Goal: Information Seeking & Learning: Check status

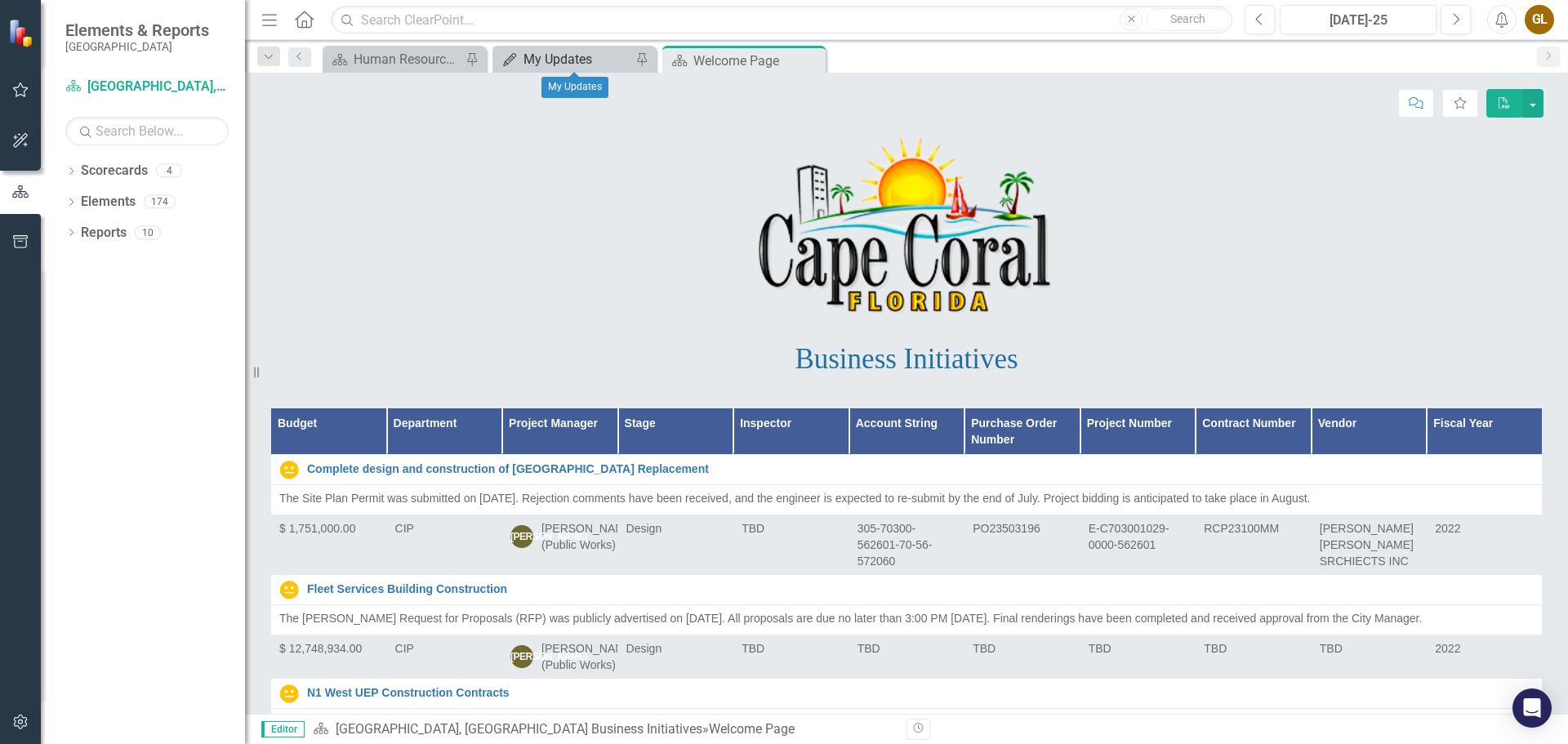
click at [561, 54] on div "My Updates" at bounding box center [577, 60] width 108 height 20
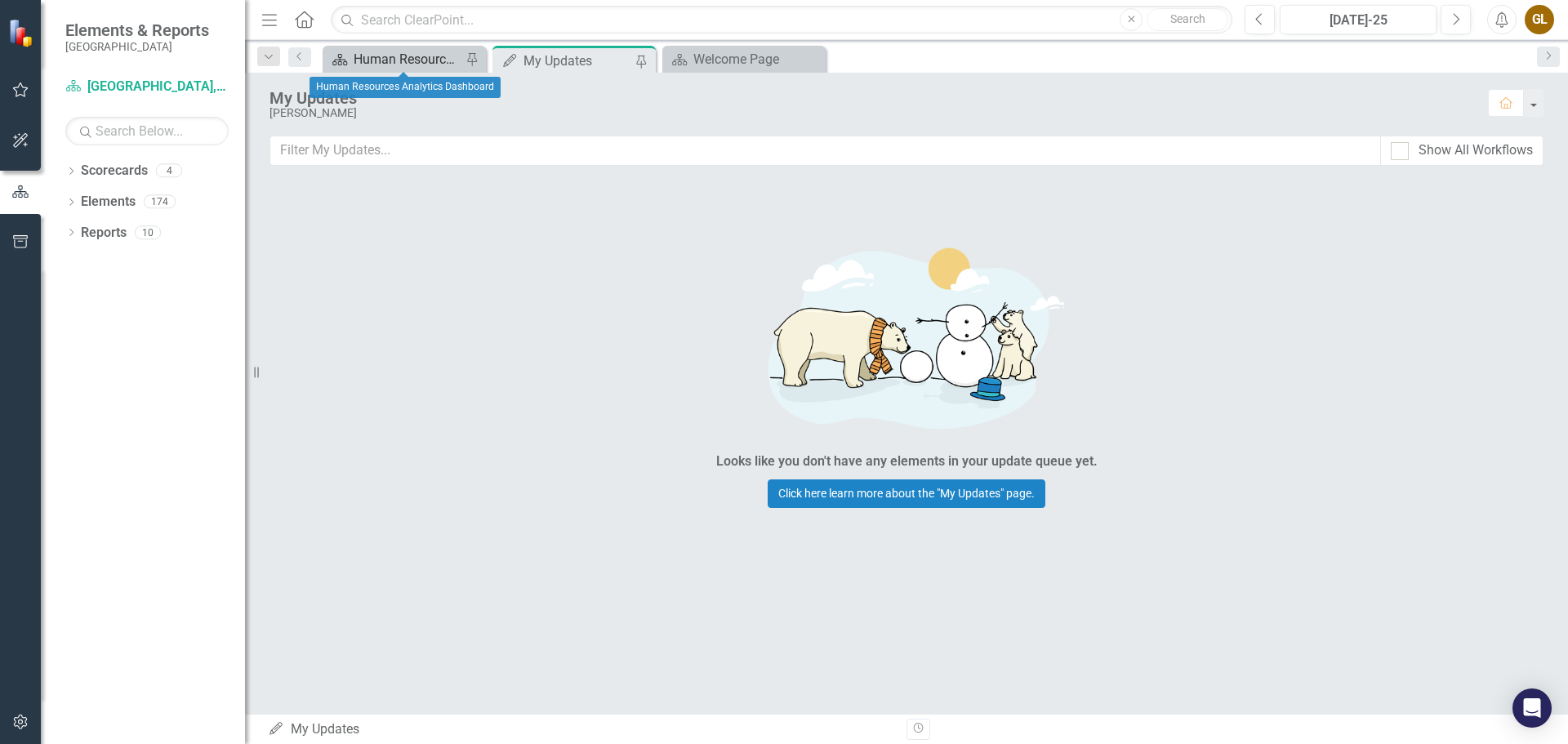
click at [387, 59] on div "Human Resources Analytics Dashboard" at bounding box center [407, 60] width 108 height 20
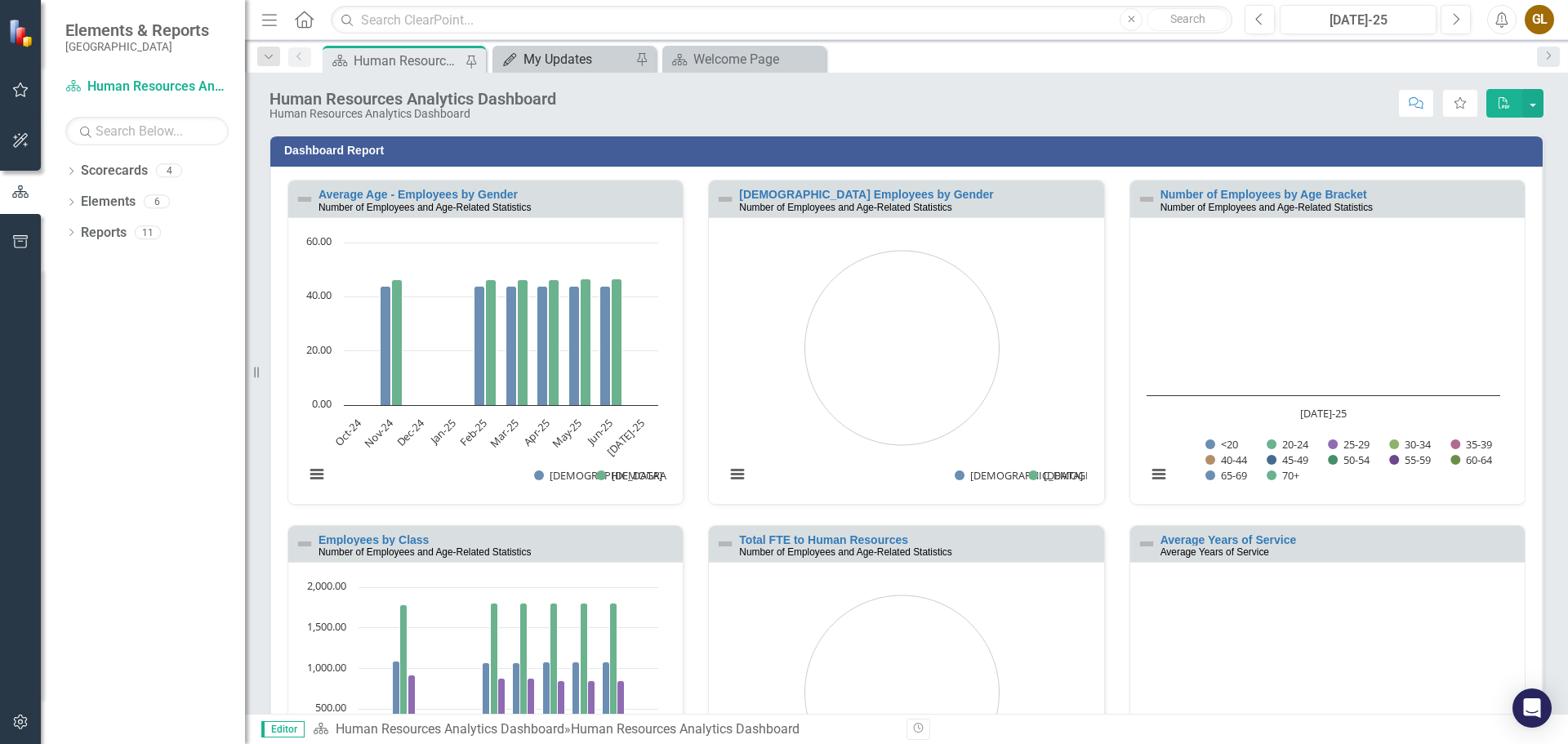
click at [557, 51] on div "My Updates" at bounding box center [577, 60] width 108 height 20
click at [562, 58] on div "My Updates" at bounding box center [577, 60] width 108 height 20
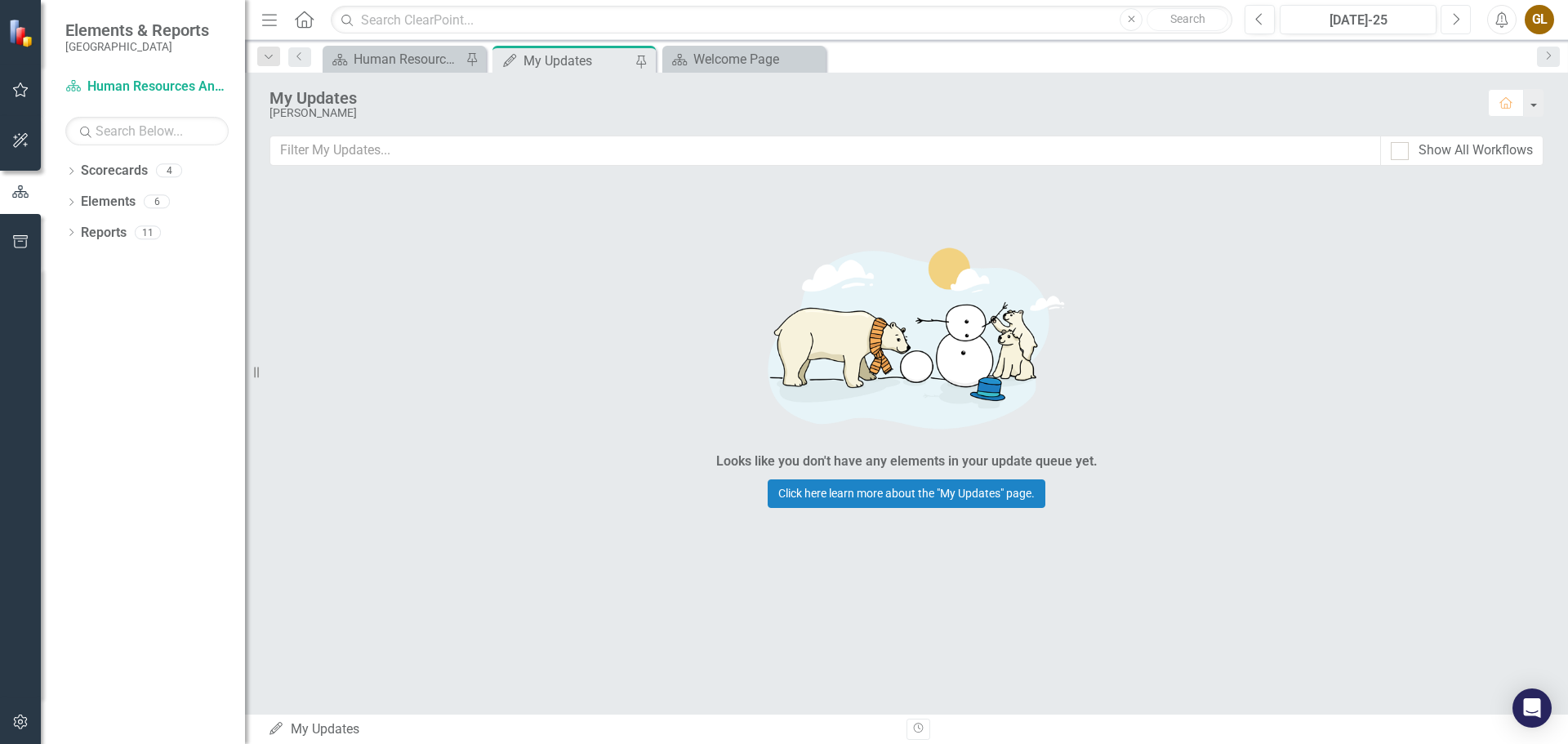
click at [1456, 17] on icon "Next" at bounding box center [1456, 20] width 9 height 15
click at [734, 58] on div "Welcome Page" at bounding box center [747, 60] width 108 height 20
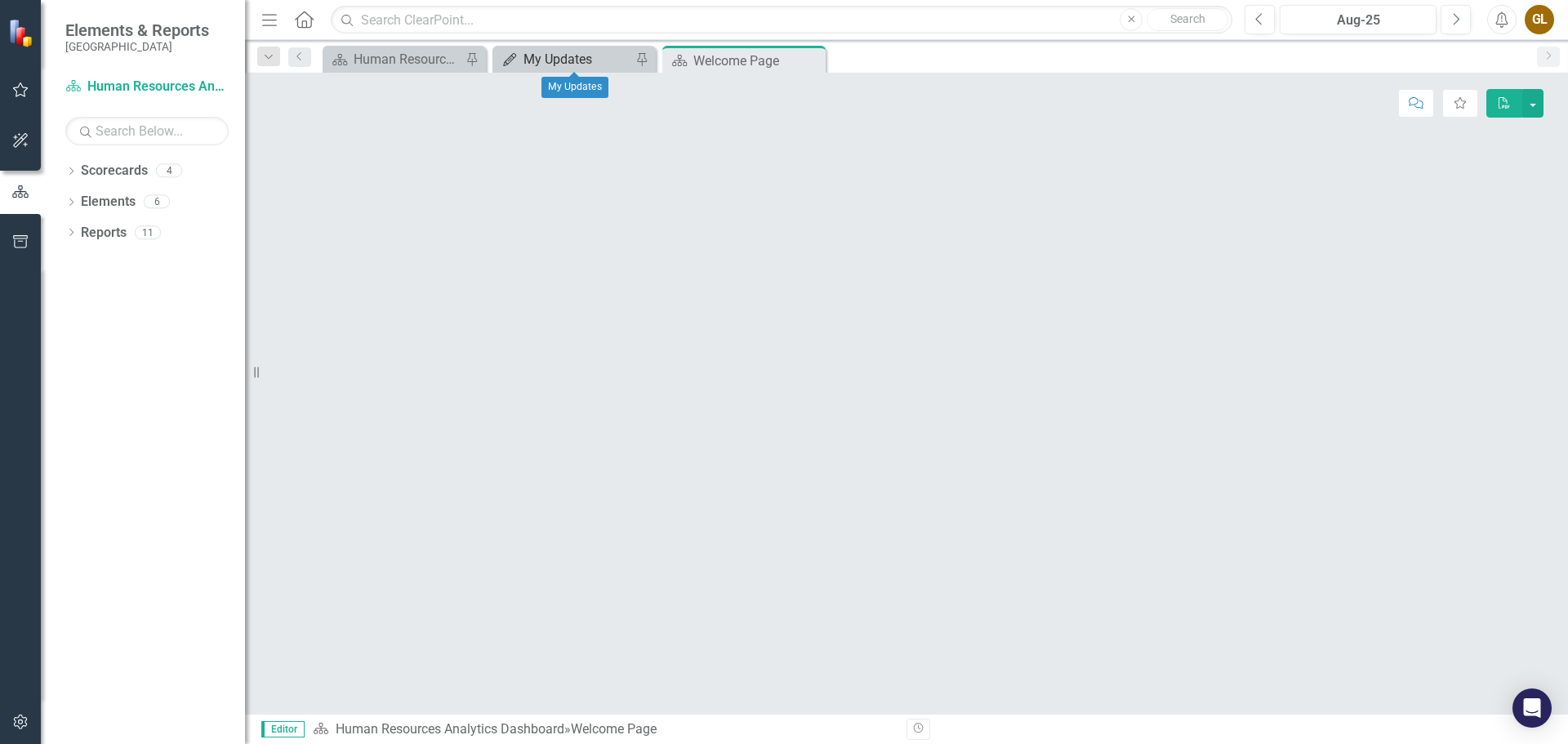
click at [546, 55] on div "My Updates" at bounding box center [577, 60] width 108 height 20
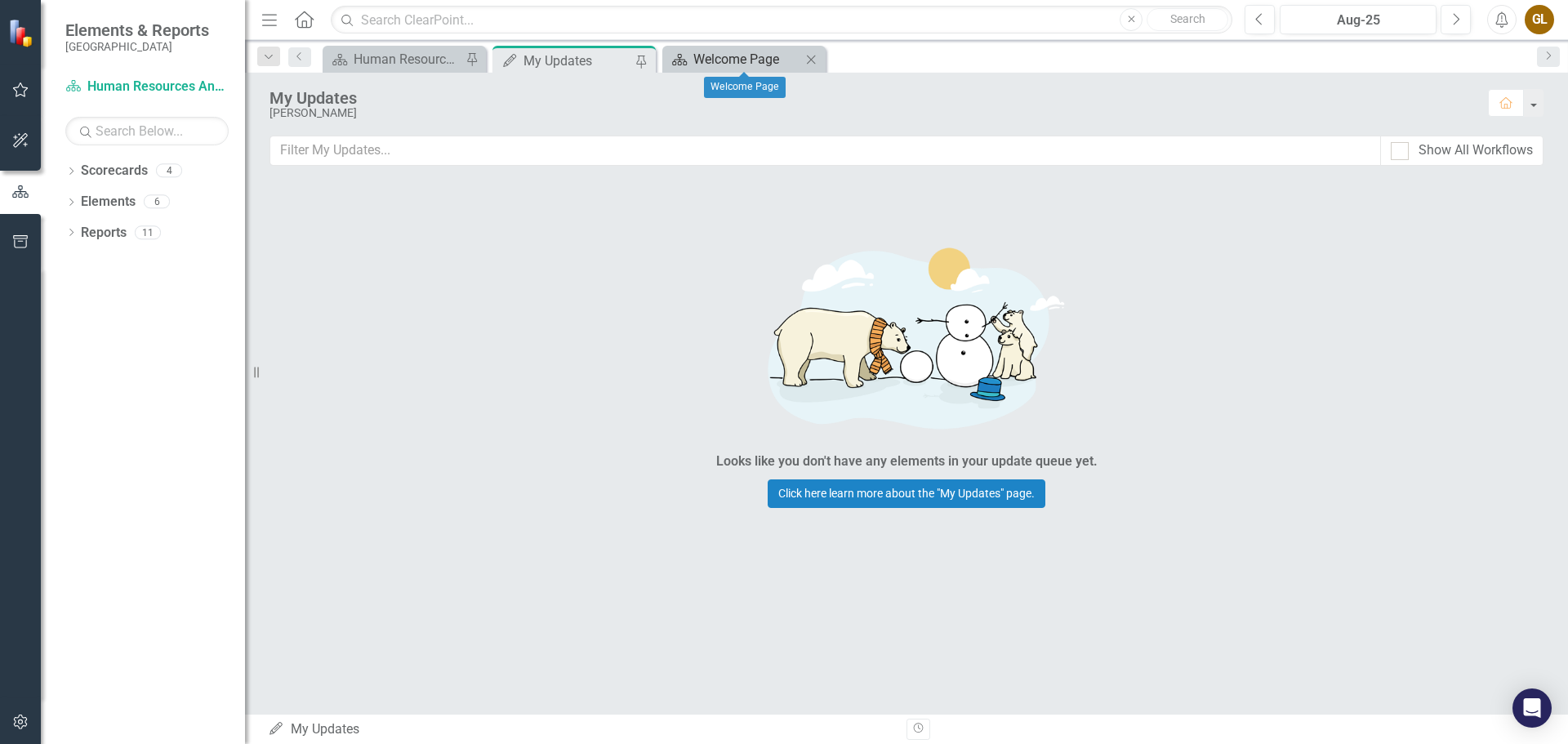
click at [730, 50] on div "Welcome Page" at bounding box center [747, 60] width 108 height 20
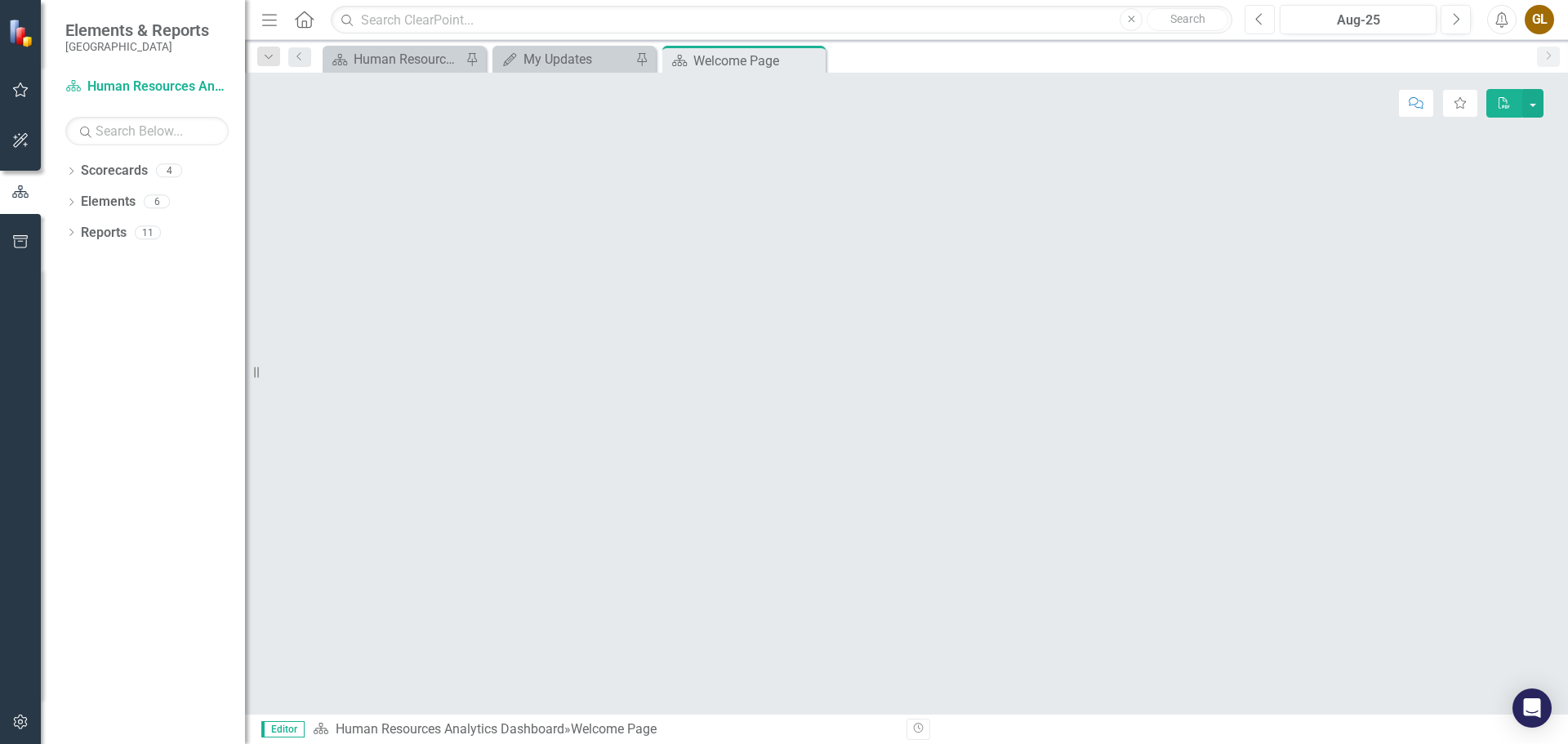
click at [1255, 23] on icon "Previous" at bounding box center [1259, 20] width 9 height 15
click at [708, 60] on div "Welcome Page" at bounding box center [737, 60] width 87 height 20
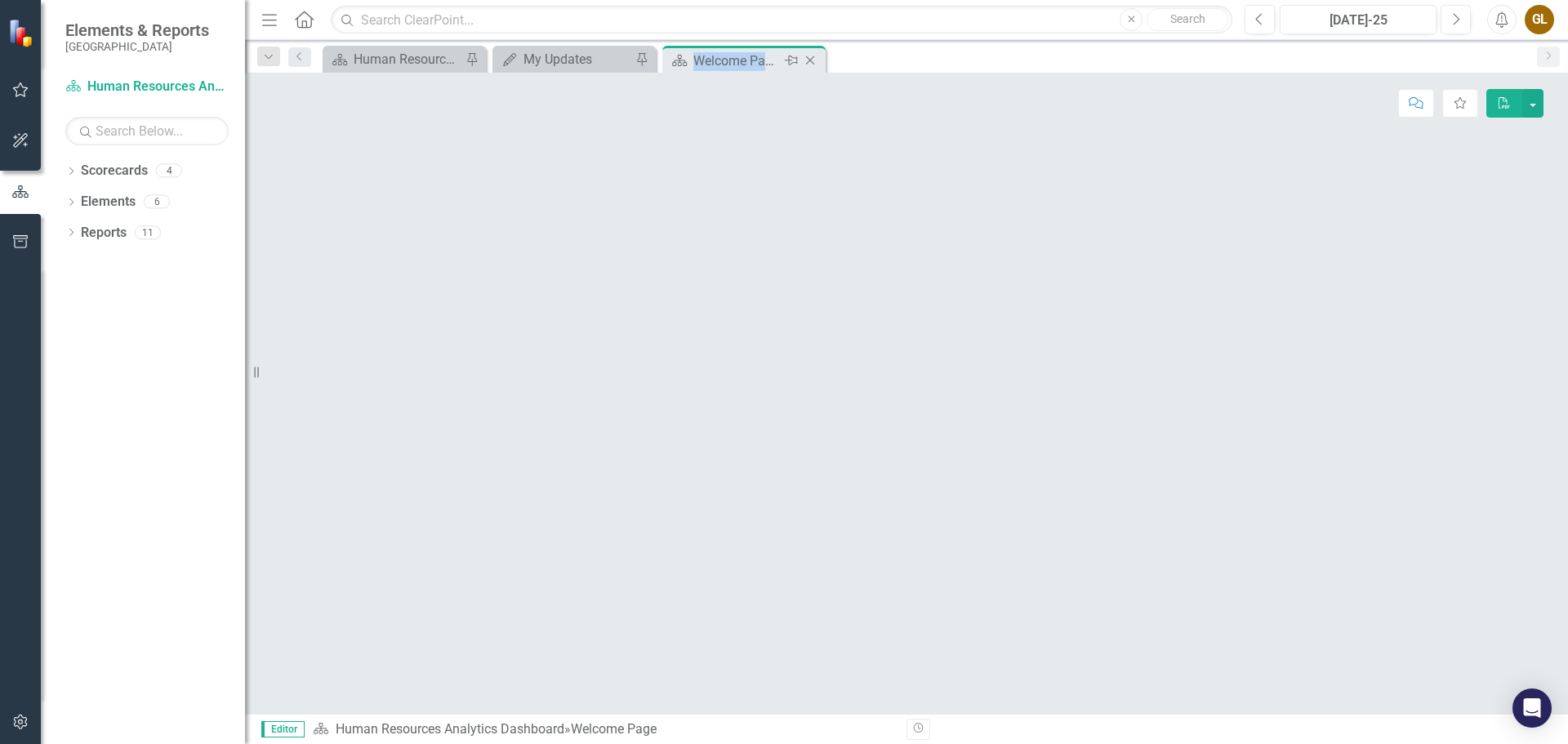
click at [708, 60] on div "Welcome Page" at bounding box center [737, 60] width 87 height 20
click at [719, 232] on div at bounding box center [906, 225] width 1274 height 47
click at [472, 60] on icon at bounding box center [471, 60] width 13 height 10
click at [473, 61] on icon "Pin" at bounding box center [471, 60] width 13 height 17
click at [642, 59] on icon at bounding box center [641, 60] width 9 height 9
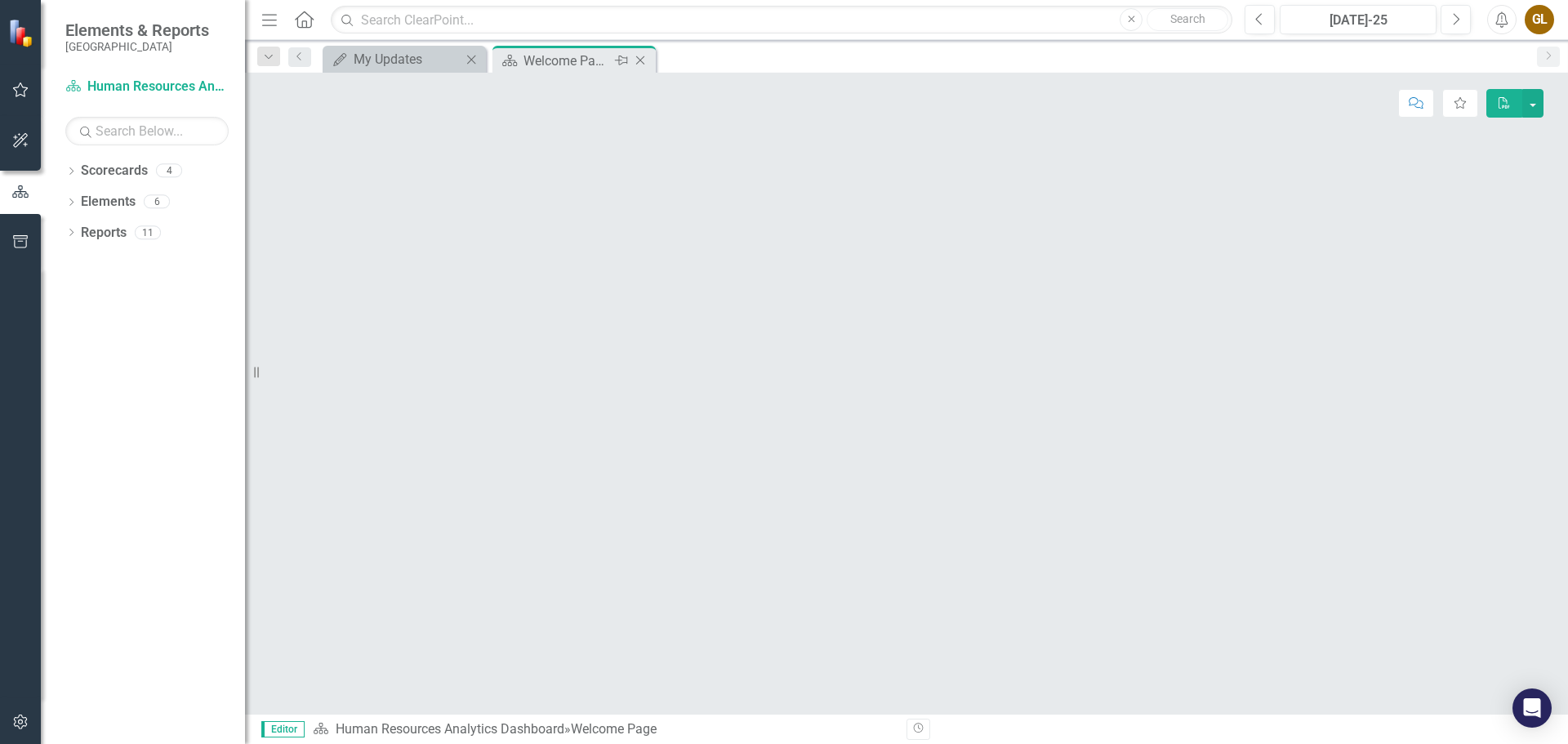
click at [566, 56] on div "Welcome Page" at bounding box center [567, 60] width 87 height 20
click at [642, 60] on icon "Close" at bounding box center [640, 60] width 17 height 13
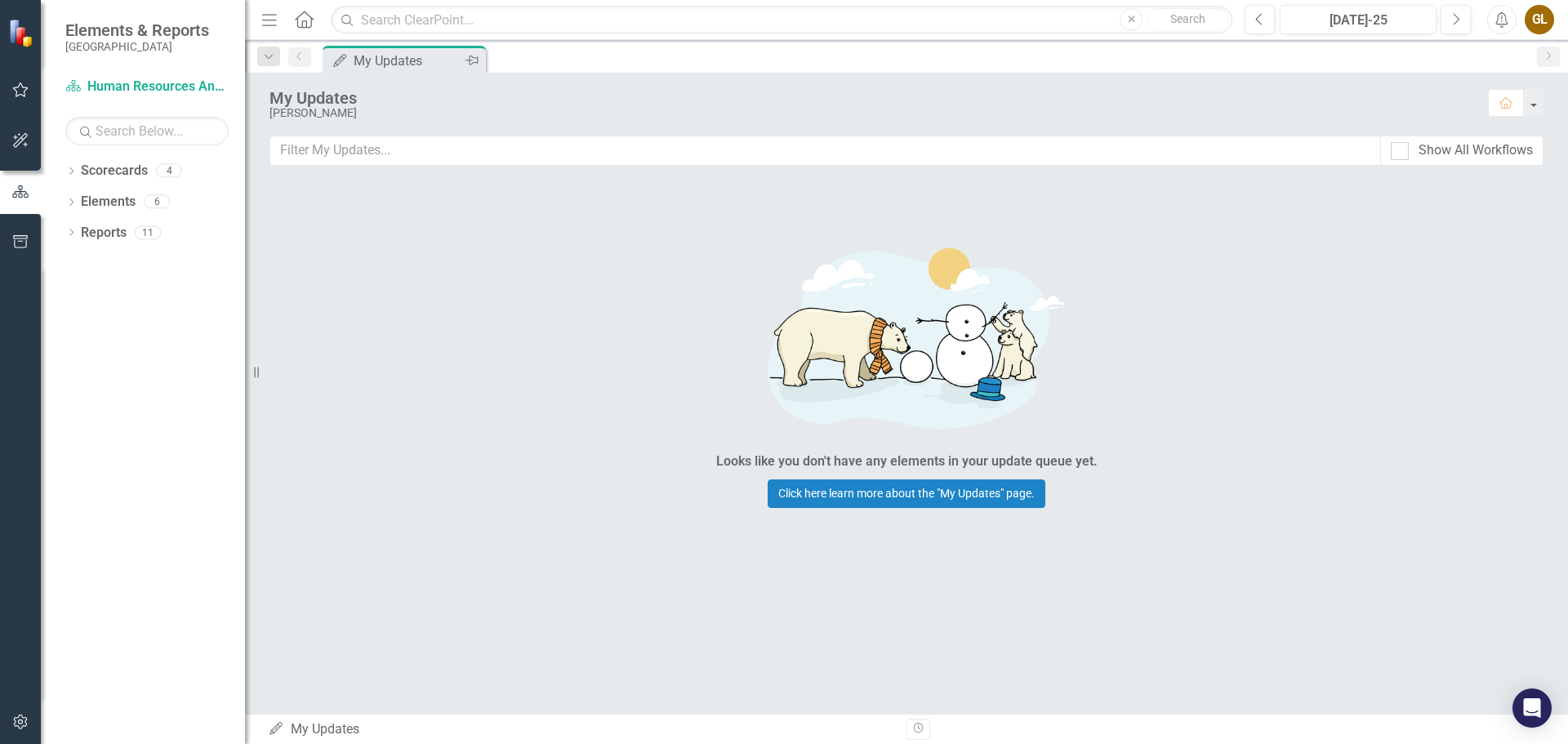
click at [473, 59] on icon "Pin" at bounding box center [472, 60] width 13 height 17
click at [472, 60] on icon "Pin" at bounding box center [470, 61] width 13 height 17
click at [21, 86] on icon "button" at bounding box center [20, 90] width 17 height 13
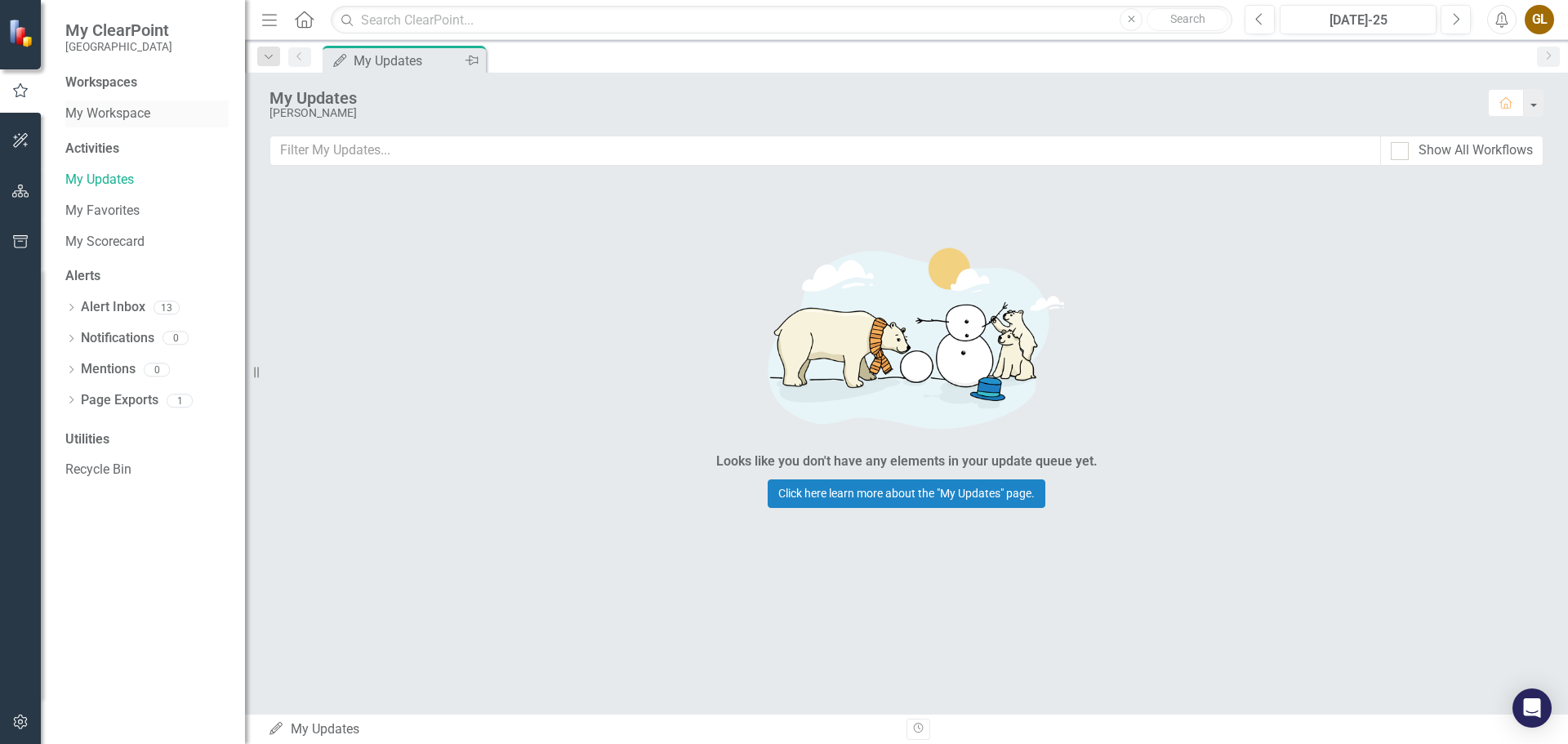
click at [125, 111] on link "My Workspace" at bounding box center [147, 113] width 164 height 19
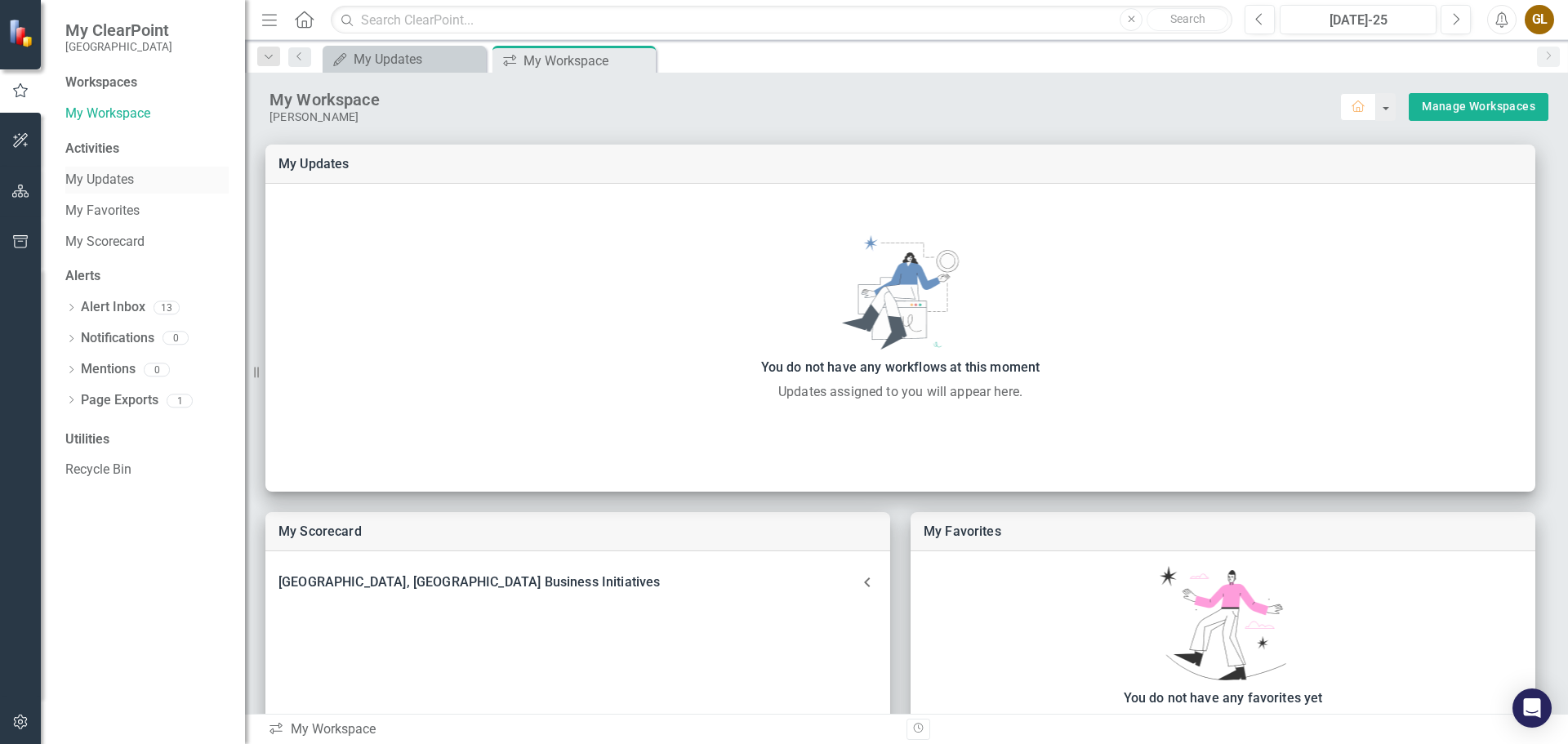
click at [89, 181] on link "My Updates" at bounding box center [147, 180] width 164 height 19
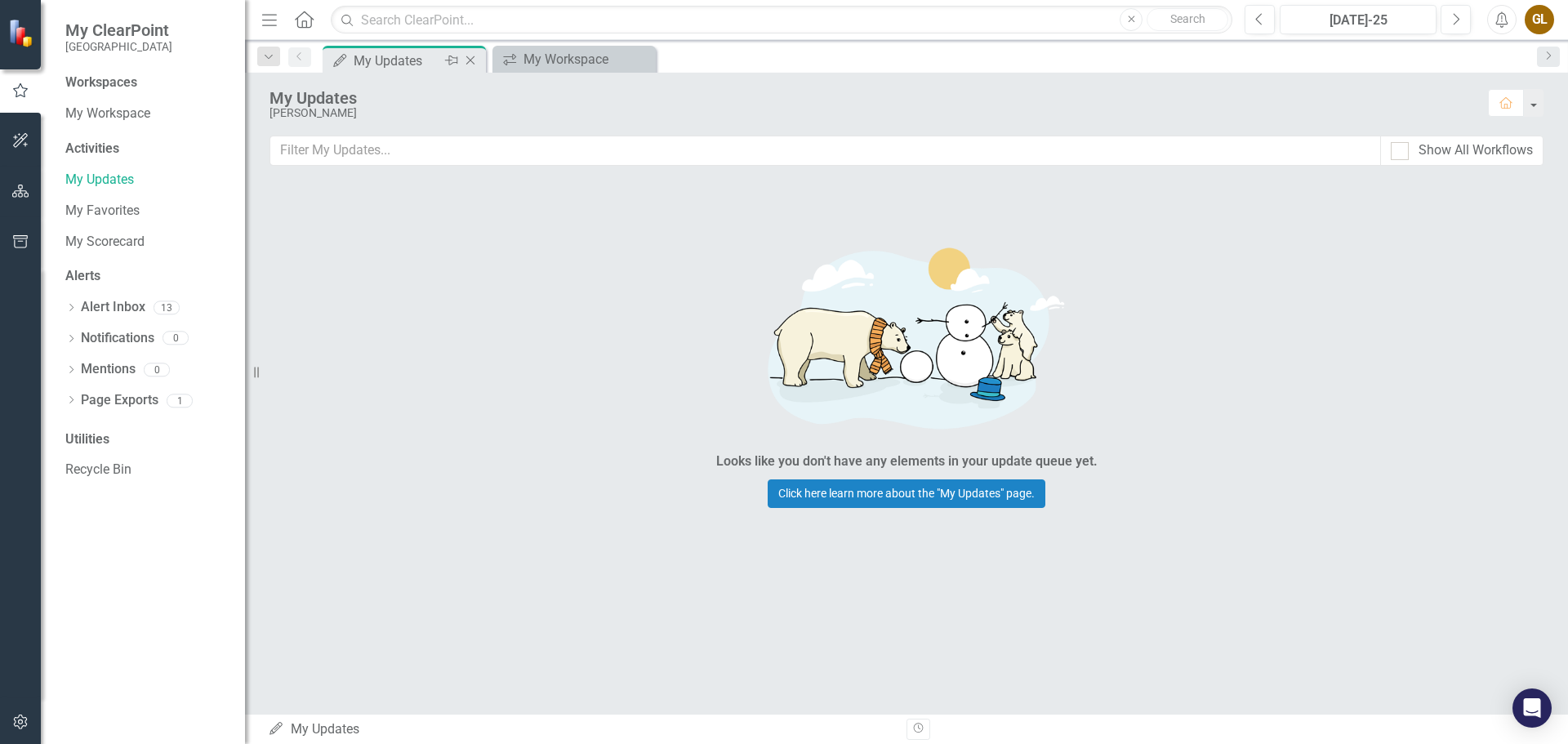
click at [475, 59] on icon "Close" at bounding box center [470, 60] width 17 height 13
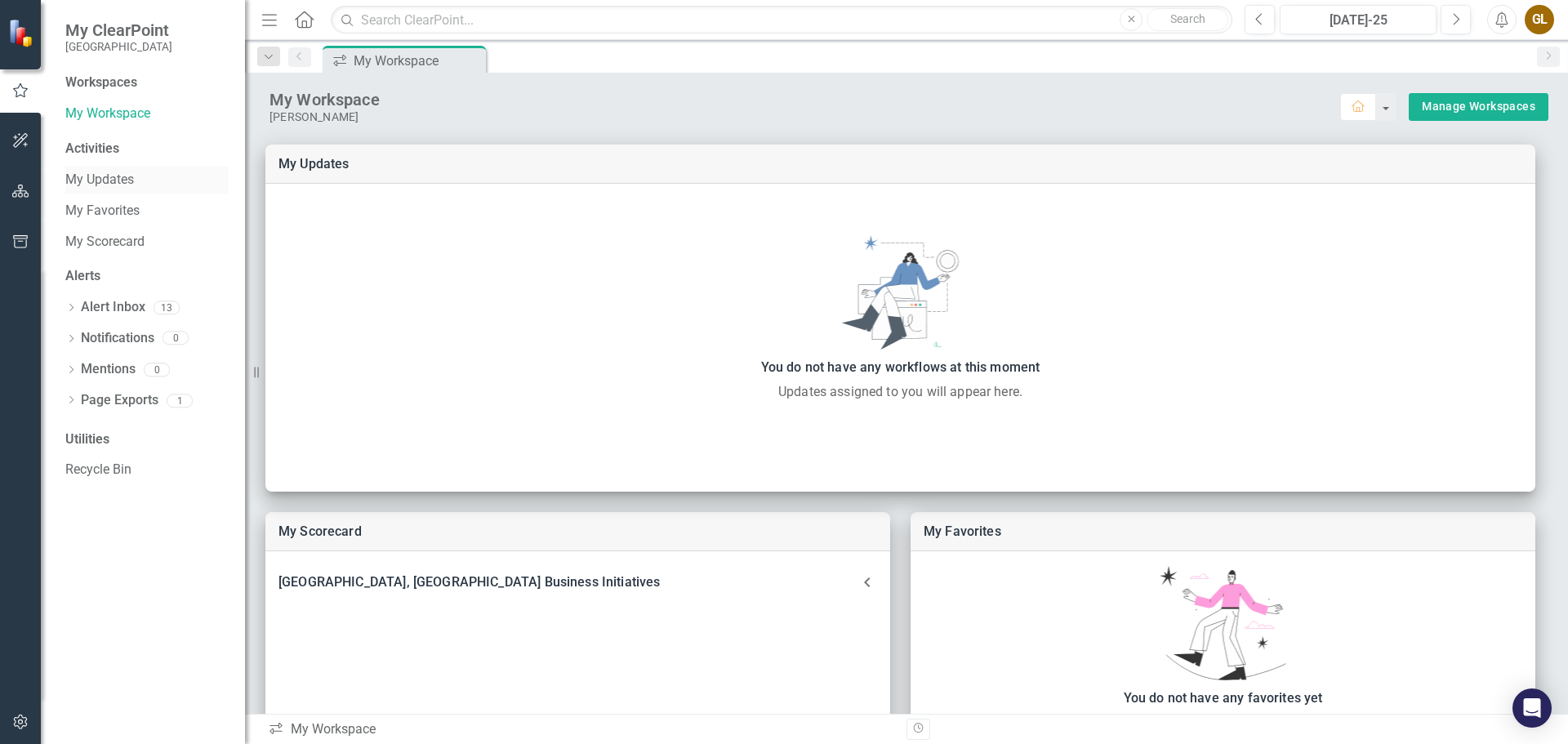
click at [106, 179] on link "My Updates" at bounding box center [147, 180] width 164 height 19
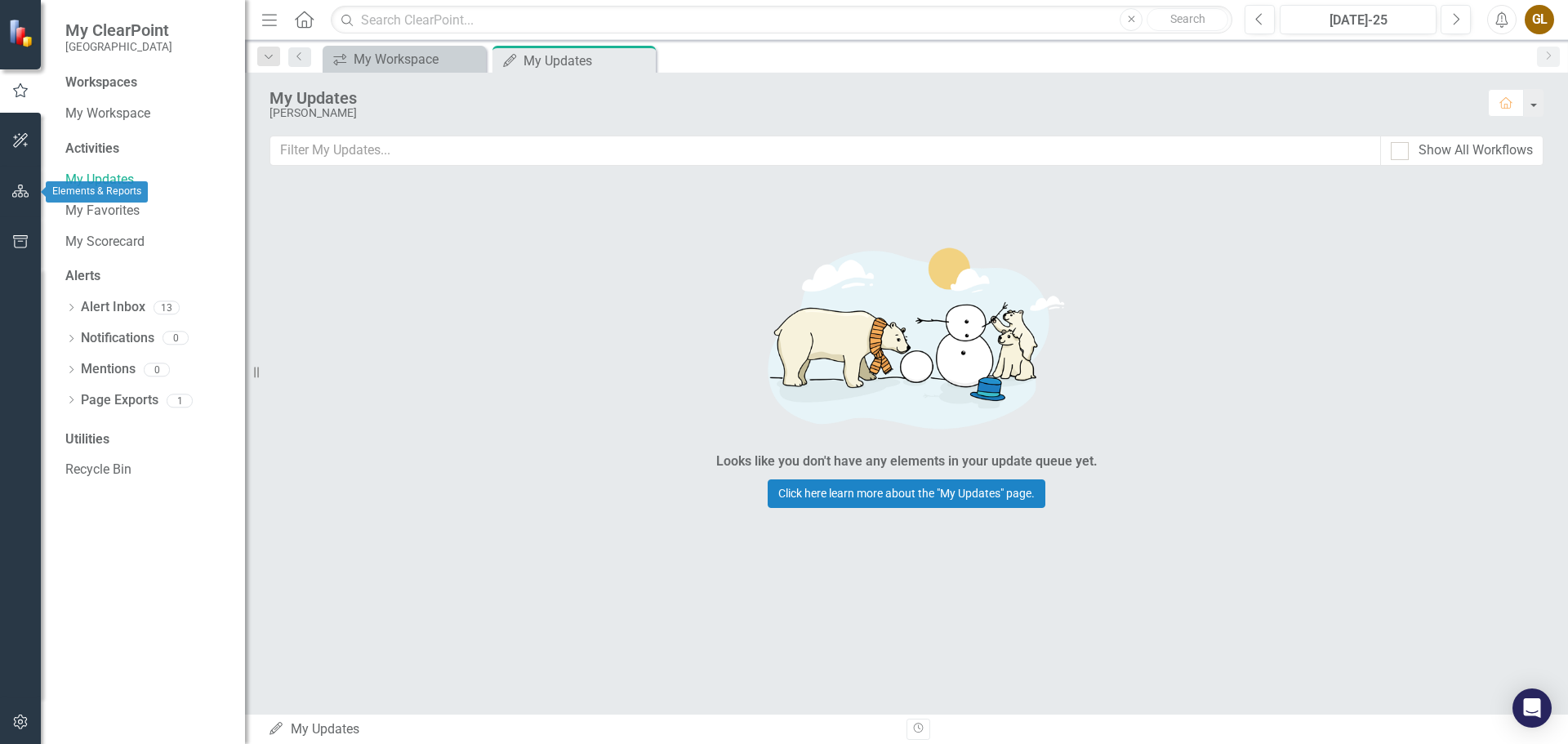
click at [23, 185] on icon "button" at bounding box center [20, 192] width 17 height 13
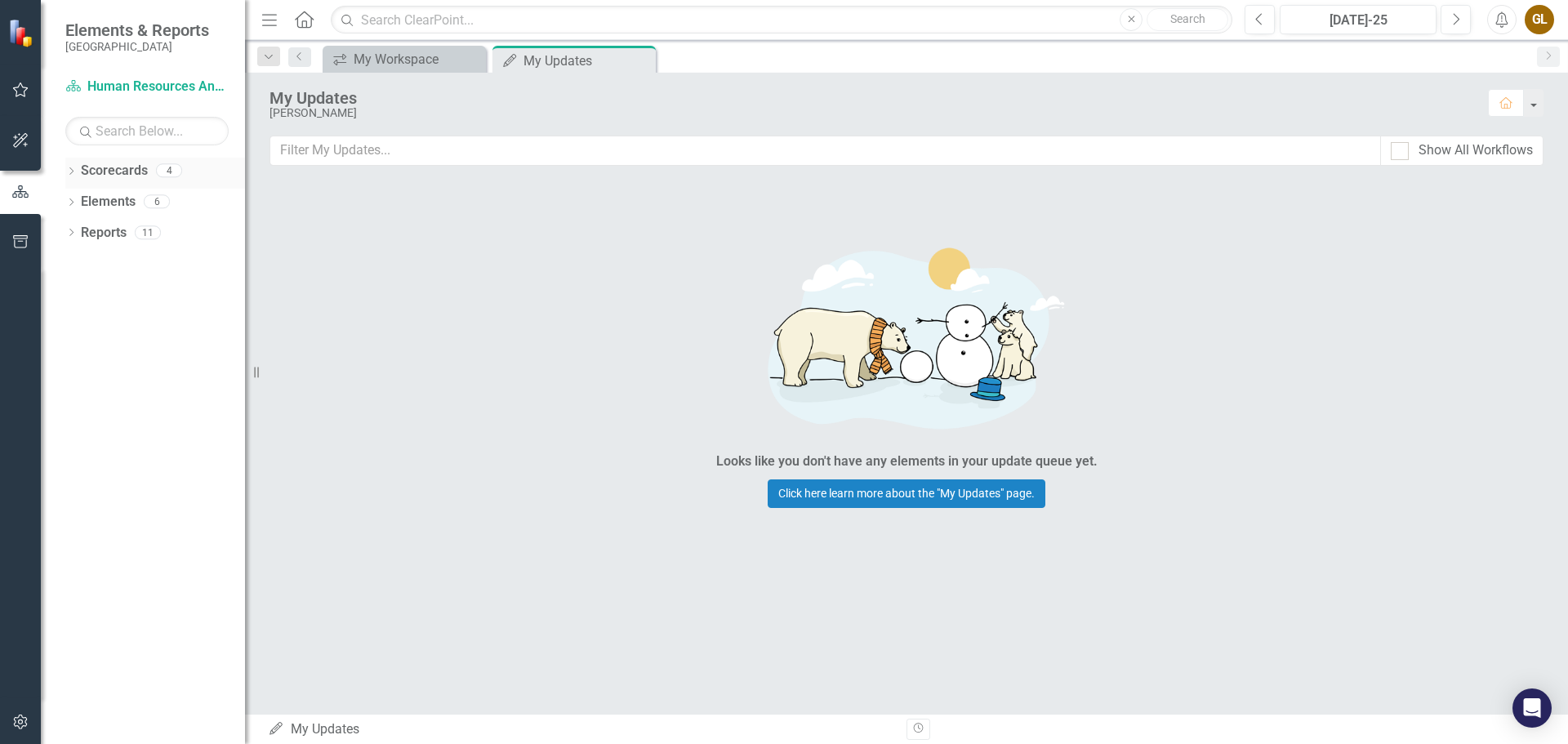
click at [69, 168] on icon "Dropdown" at bounding box center [71, 173] width 11 height 9
click at [153, 199] on link "[GEOGRAPHIC_DATA], [GEOGRAPHIC_DATA] Business Initiatives" at bounding box center [167, 202] width 155 height 19
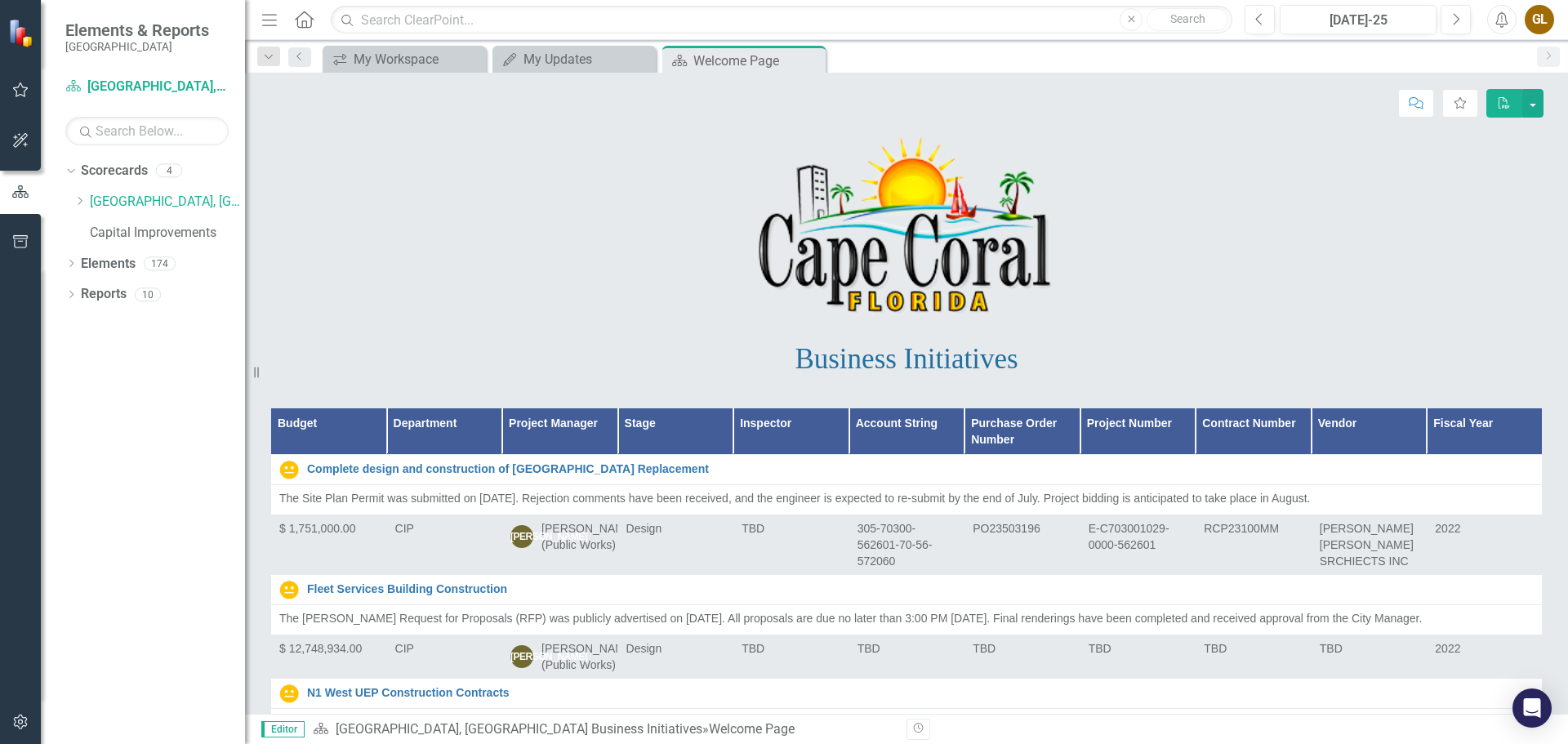
click at [441, 423] on th "Department" at bounding box center [444, 432] width 116 height 46
click at [483, 420] on th "Department Sort Ascending" at bounding box center [444, 432] width 116 height 46
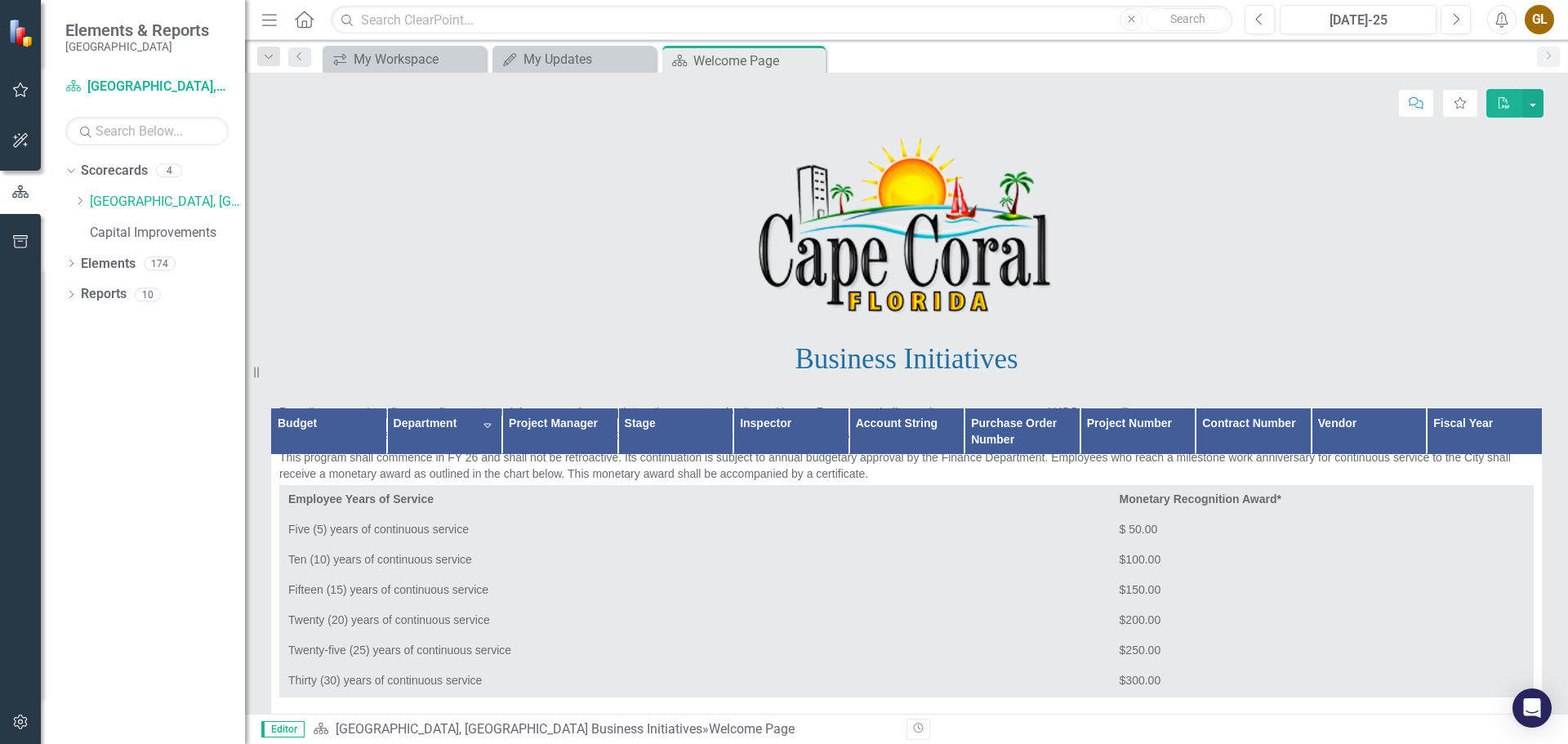
scroll to position [29823, 0]
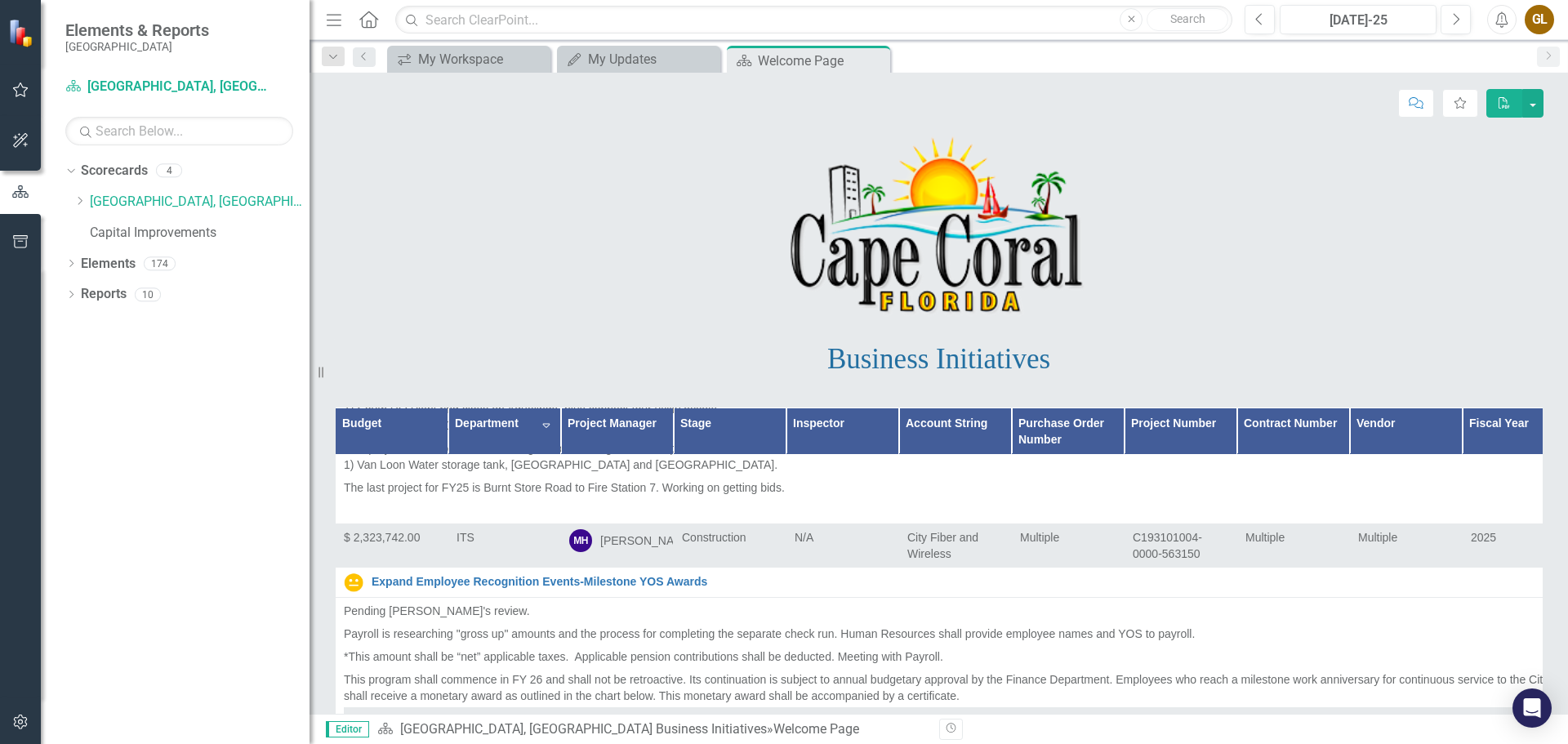
drag, startPoint x: 247, startPoint y: 199, endPoint x: 309, endPoint y: 196, distance: 62.1
click at [310, 196] on div "Resize" at bounding box center [316, 372] width 13 height 744
click at [131, 231] on link "Capital Improvements" at bounding box center [199, 233] width 218 height 19
click at [154, 233] on link "Capital Improvements" at bounding box center [199, 233] width 218 height 19
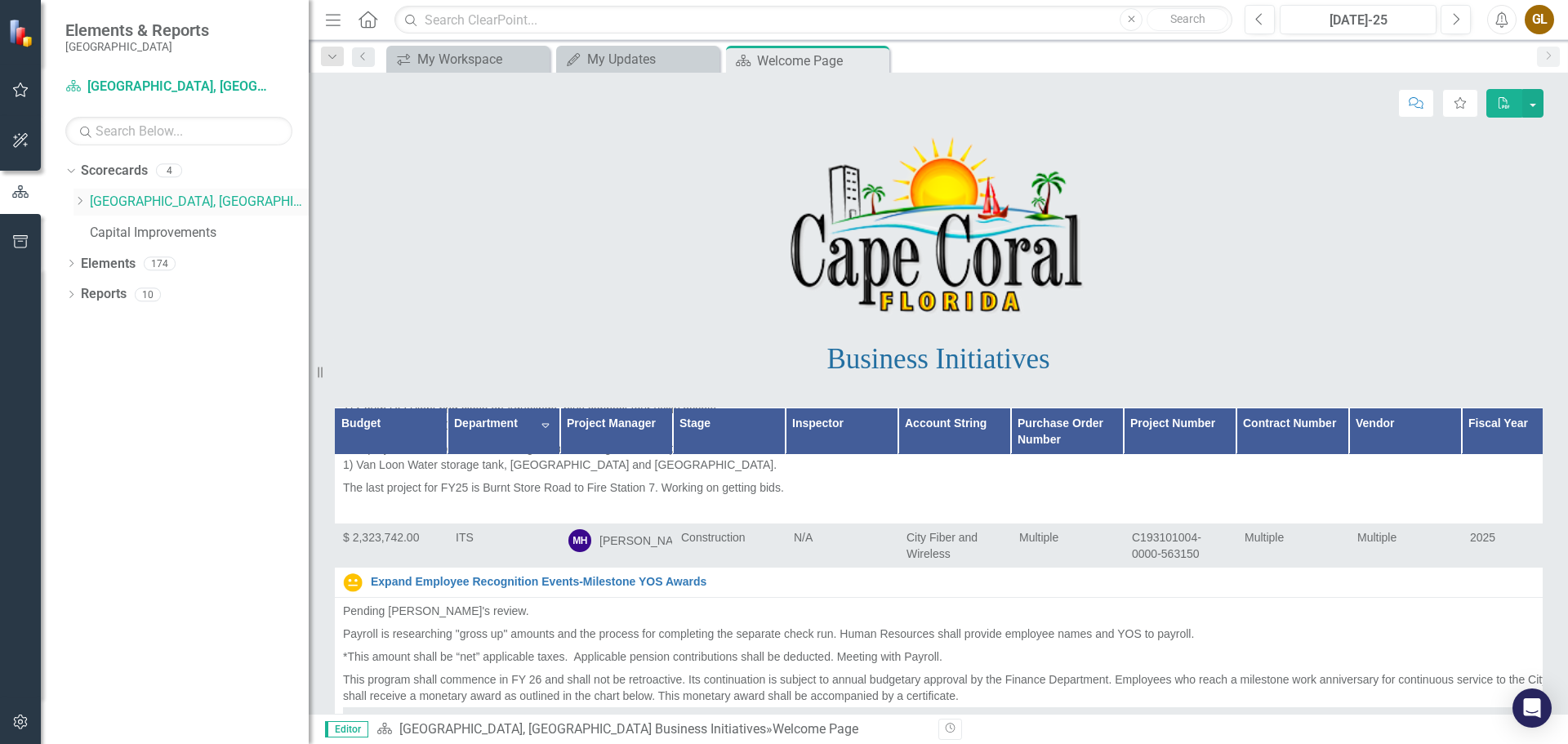
click at [172, 198] on link "[GEOGRAPHIC_DATA], [GEOGRAPHIC_DATA] Business Initiatives" at bounding box center [199, 202] width 218 height 19
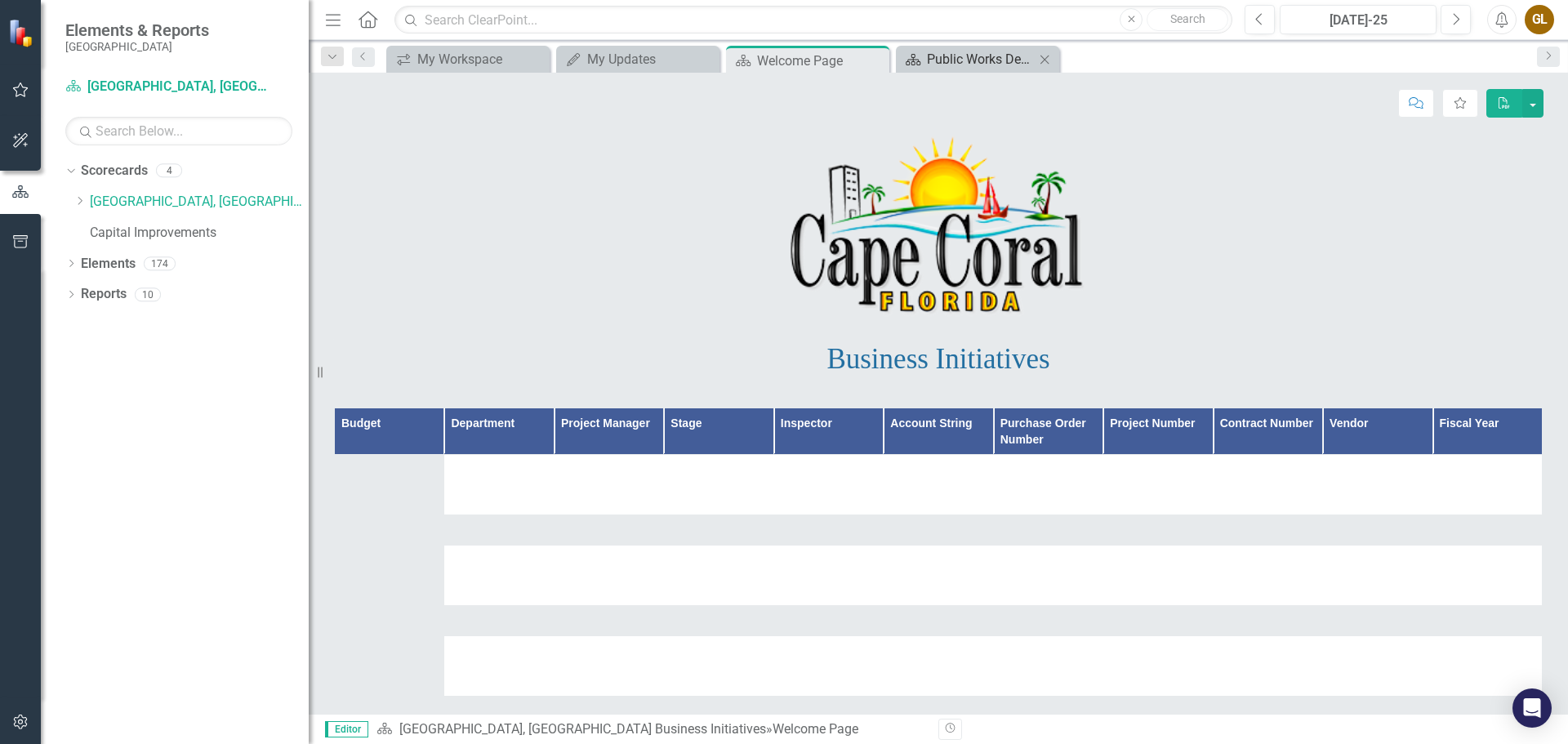
click at [966, 60] on div "Public Works Department" at bounding box center [981, 60] width 108 height 20
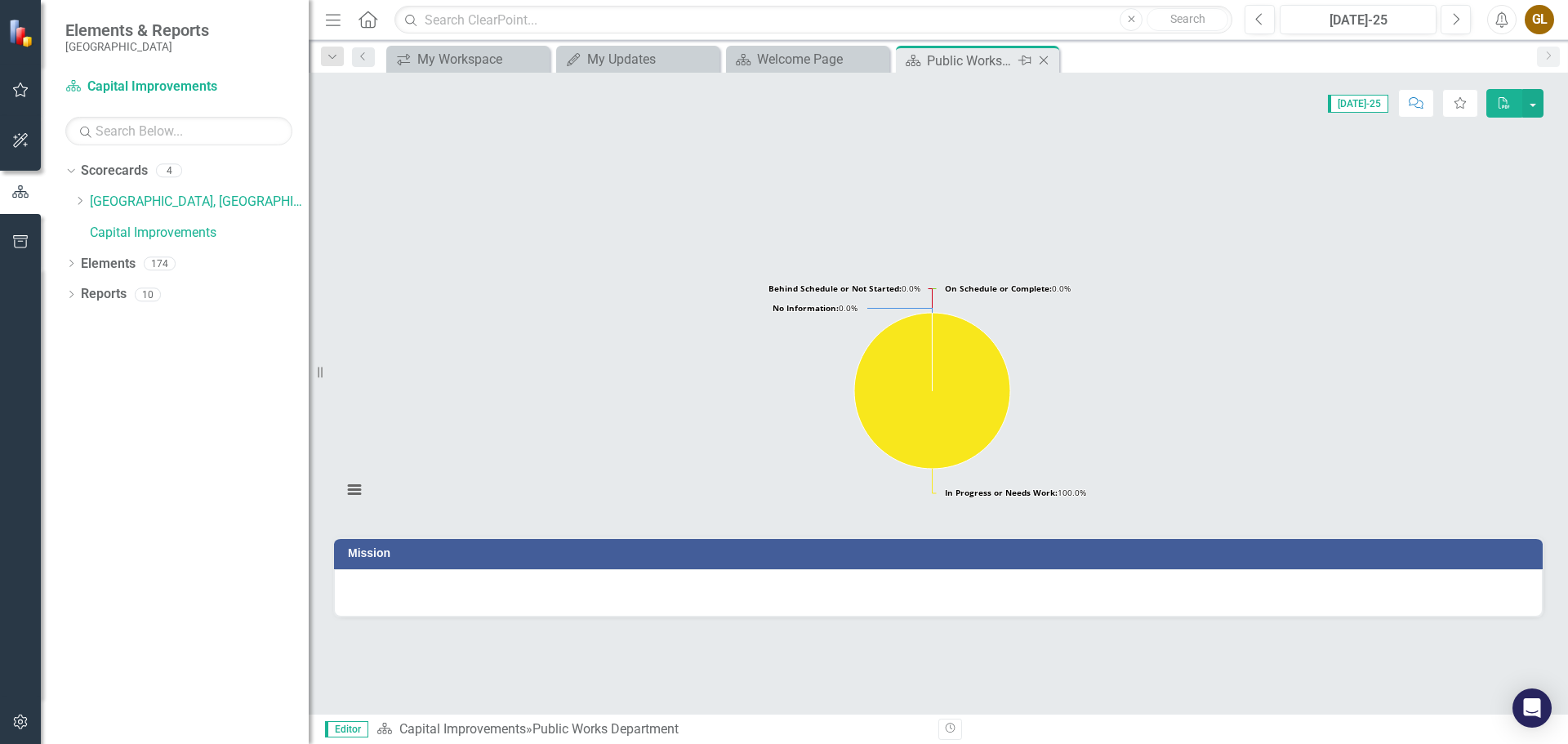
click at [1042, 54] on icon "Close" at bounding box center [1044, 60] width 17 height 13
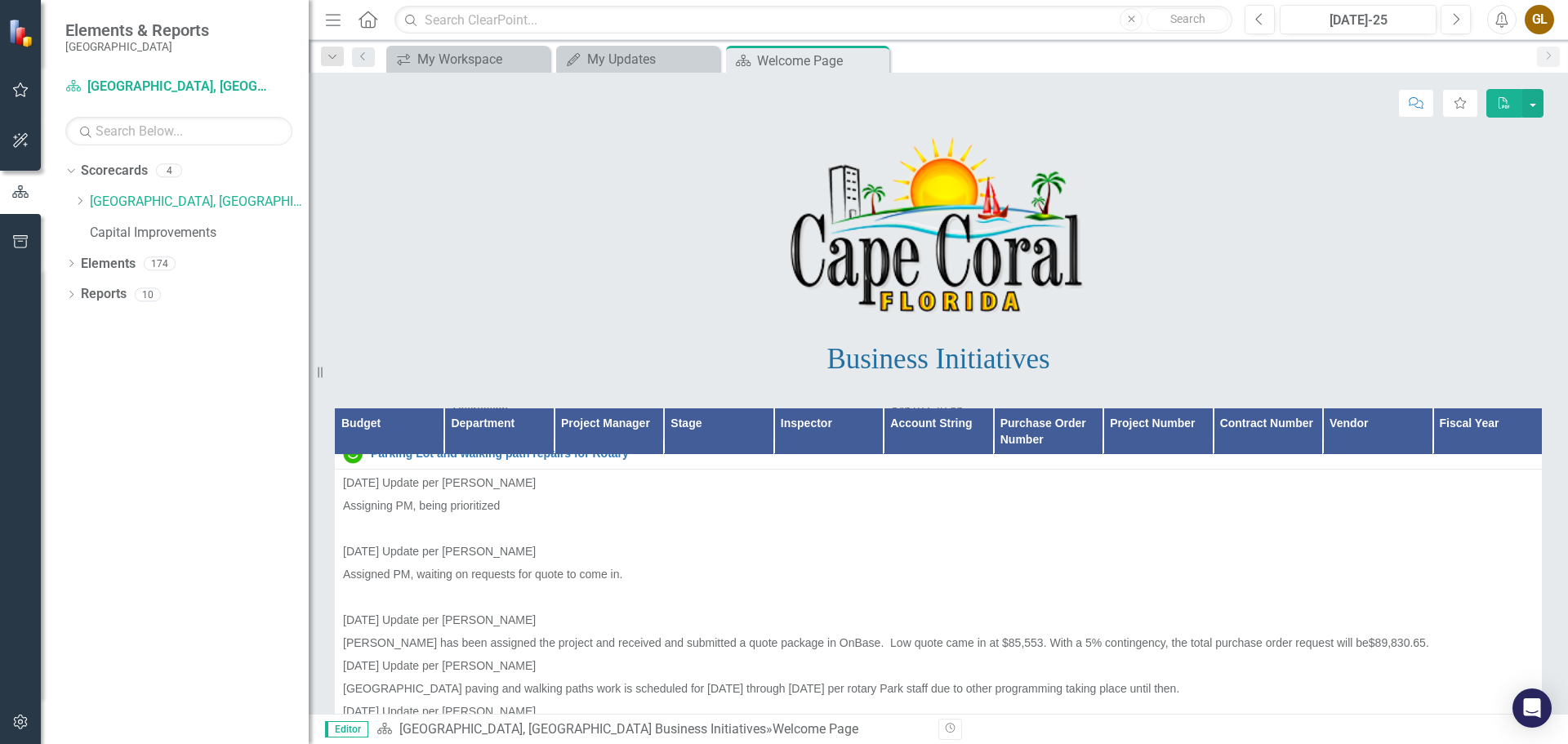
scroll to position [26636, 0]
click at [507, 419] on th "Department" at bounding box center [499, 431] width 110 height 46
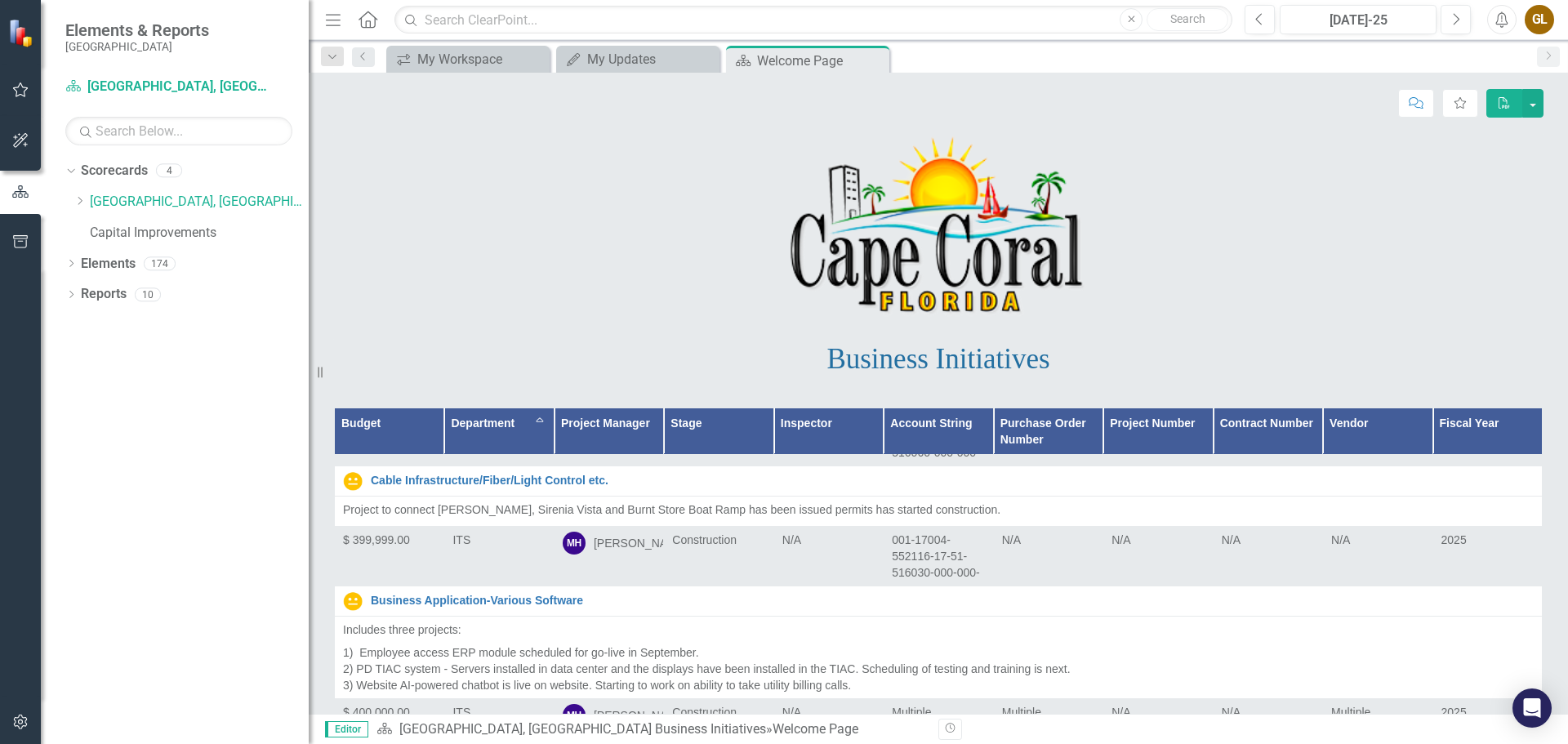
scroll to position [6945, 0]
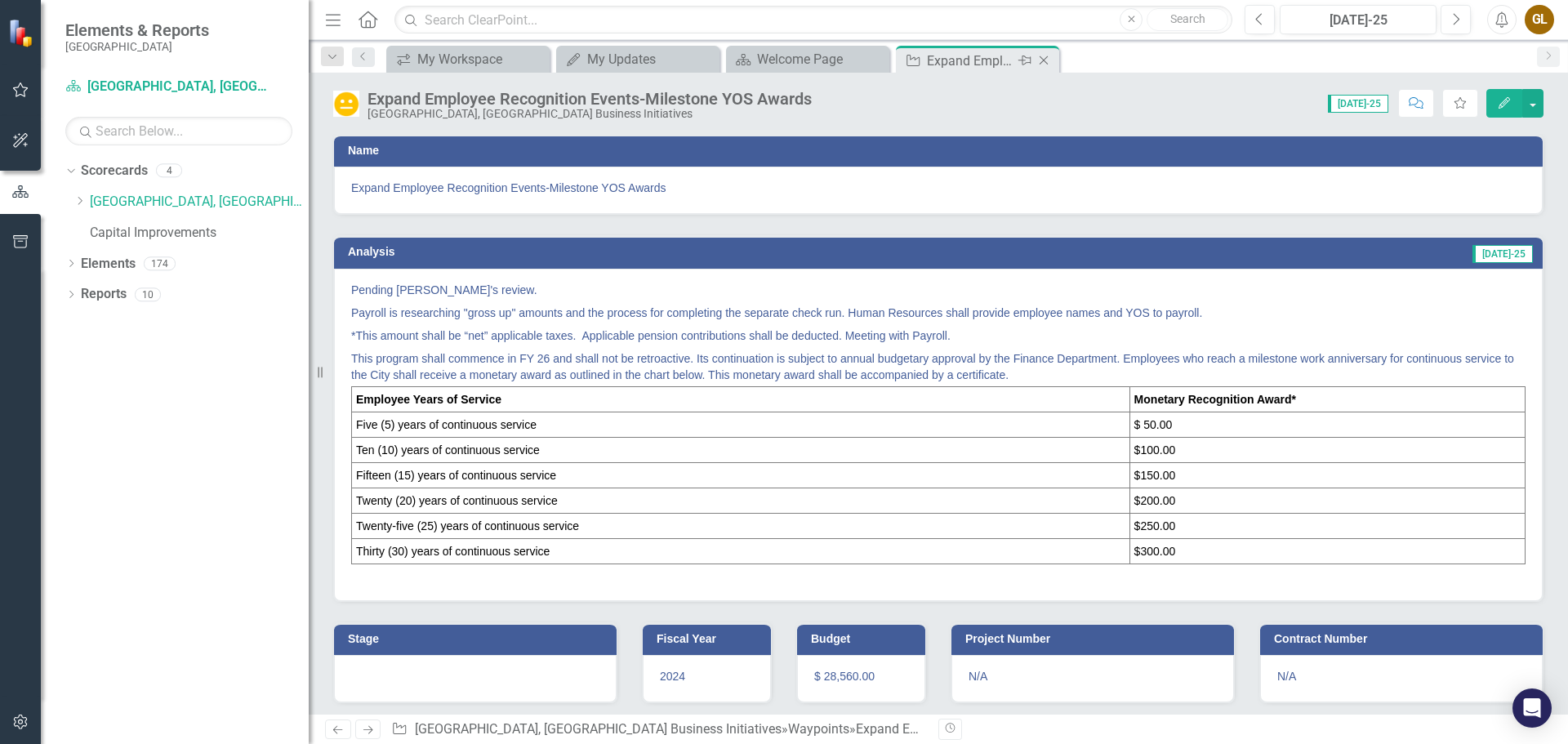
click at [1047, 58] on icon at bounding box center [1044, 61] width 9 height 9
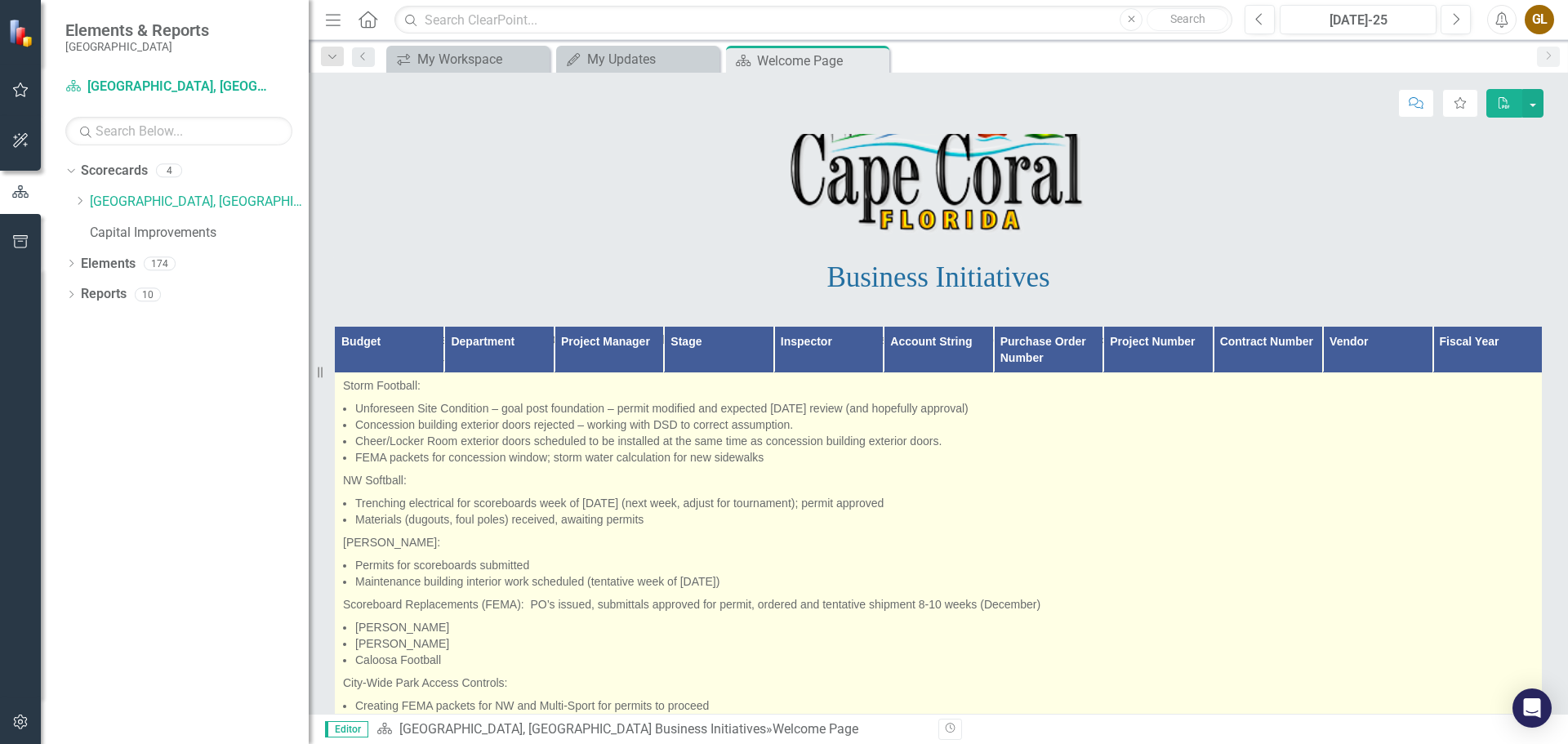
scroll to position [5801, 0]
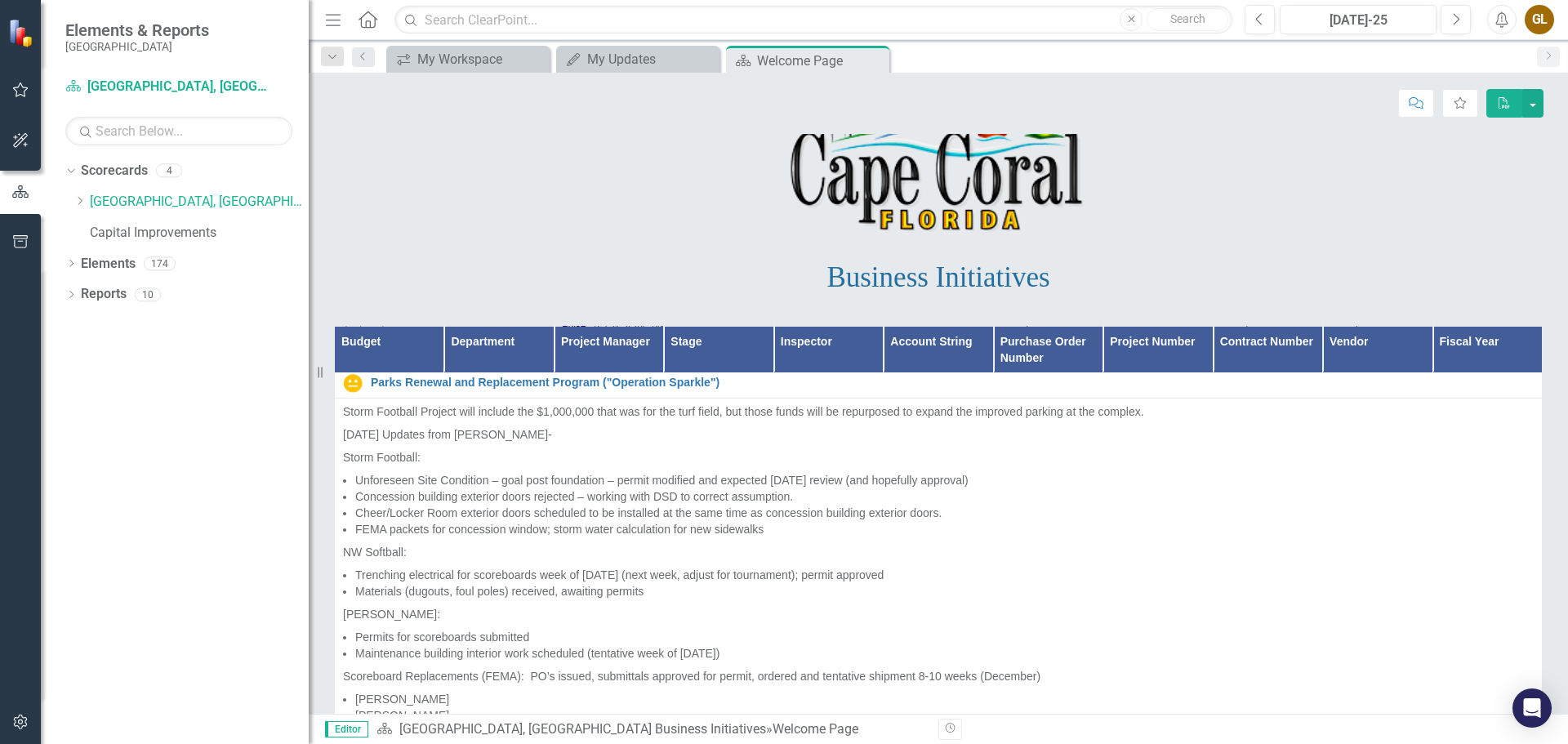
click at [518, 355] on th "Department" at bounding box center [499, 350] width 110 height 46
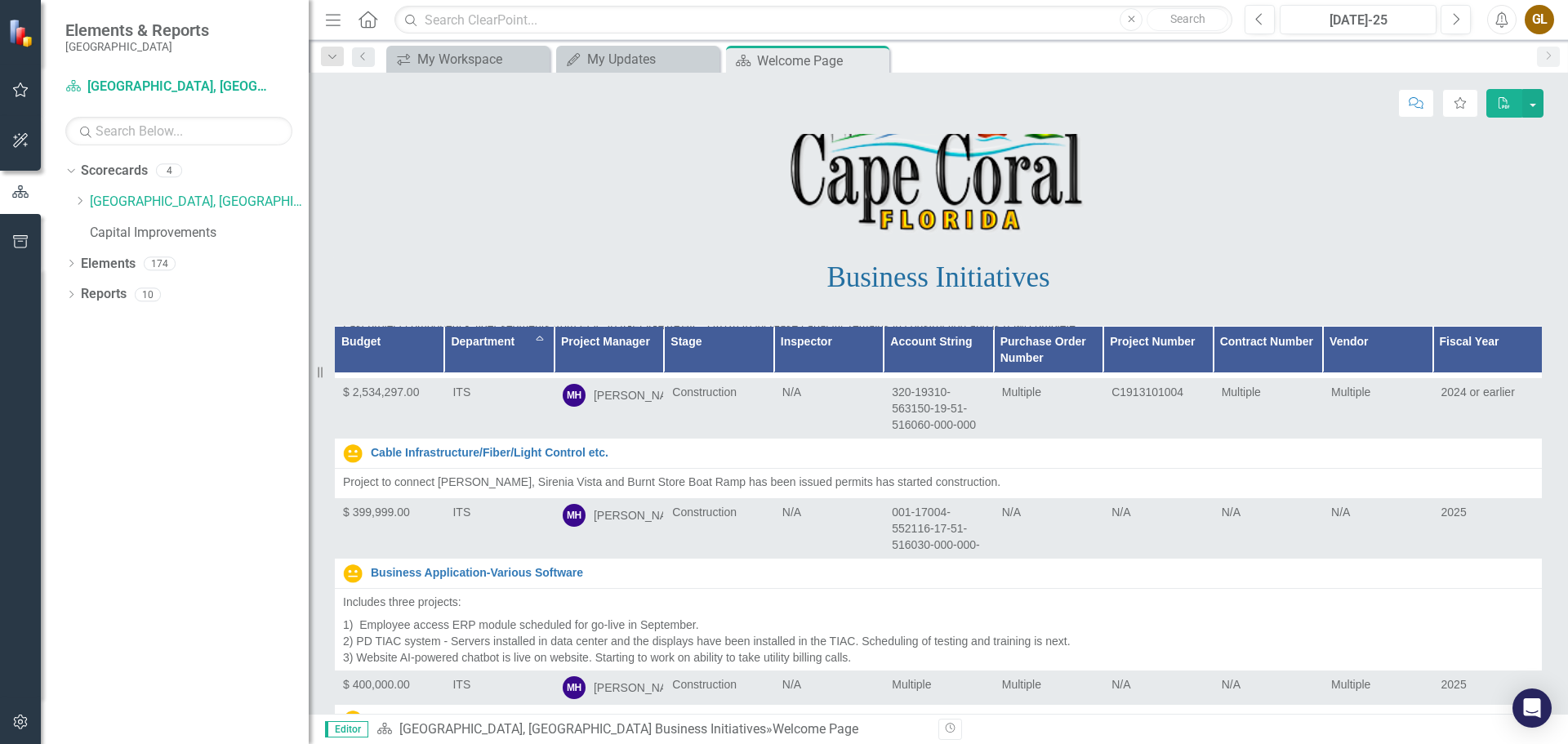
scroll to position [6863, 0]
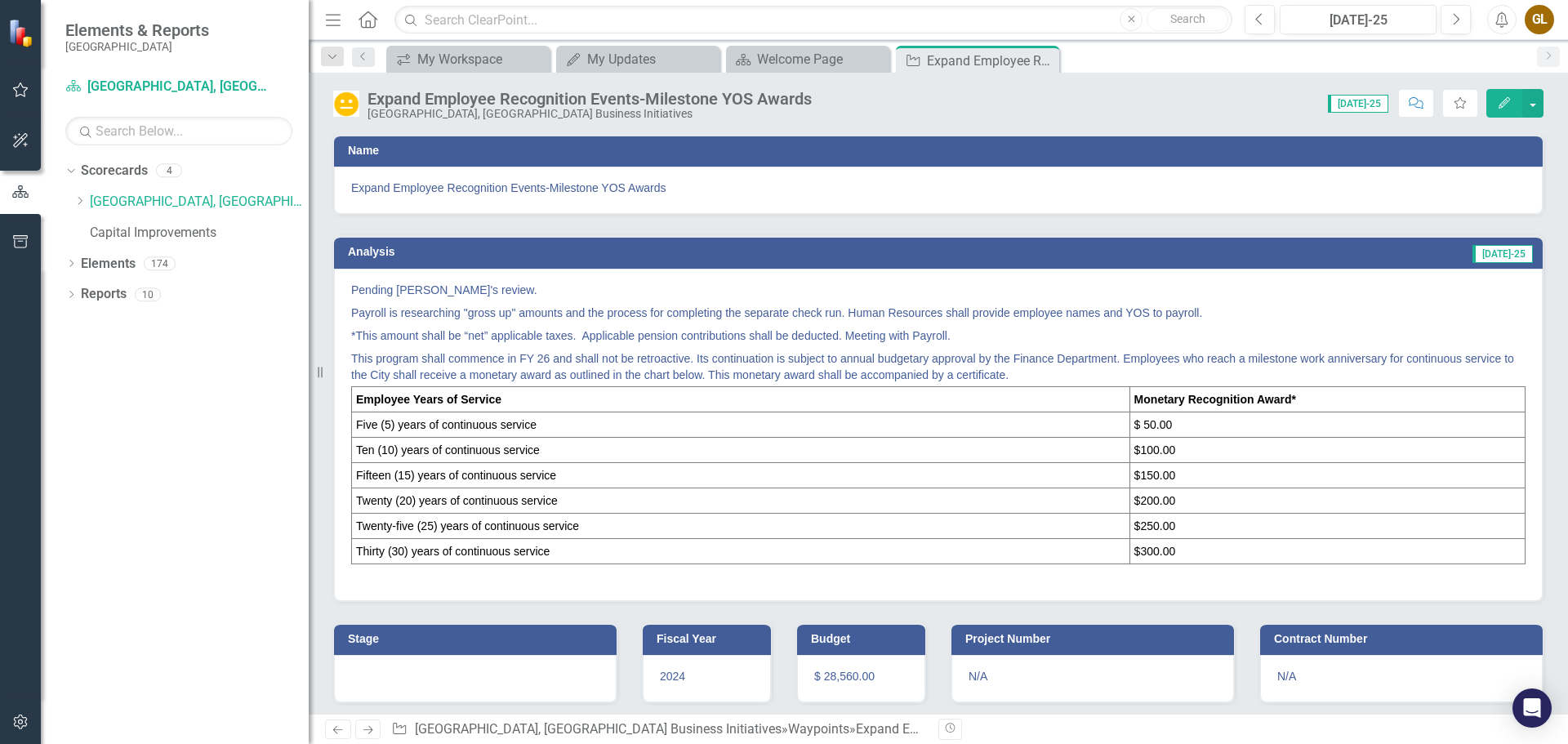
click at [350, 284] on div "Pending Mark's review. Payroll is researching "gross up" amounts and the proces…" at bounding box center [938, 435] width 1208 height 333
click at [1046, 60] on icon "Close" at bounding box center [1044, 60] width 17 height 13
